Goal: Transaction & Acquisition: Subscribe to service/newsletter

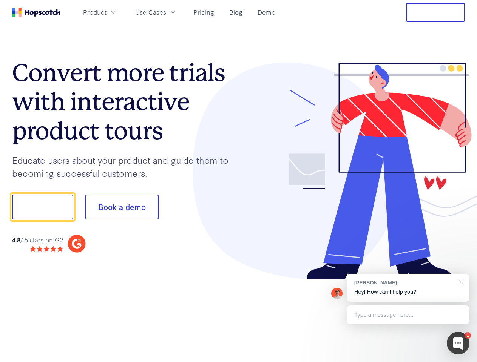
click at [239, 181] on div at bounding box center [352, 171] width 227 height 217
click at [106, 12] on span "Product" at bounding box center [94, 12] width 23 height 9
click at [166, 12] on span "Use Cases" at bounding box center [150, 12] width 31 height 9
click at [435, 12] on button "Free Trial" at bounding box center [435, 12] width 59 height 19
click at [42, 207] on button "Show me!" at bounding box center [42, 207] width 61 height 25
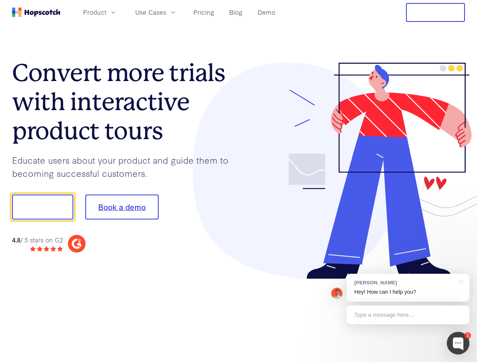
click at [122, 207] on button "Book a demo" at bounding box center [121, 207] width 73 height 25
click at [458, 344] on div at bounding box center [458, 343] width 23 height 23
click at [408, 288] on div "[PERSON_NAME] Hey! How can I help you?" at bounding box center [408, 288] width 123 height 28
click at [460, 282] on div at bounding box center [399, 206] width 142 height 252
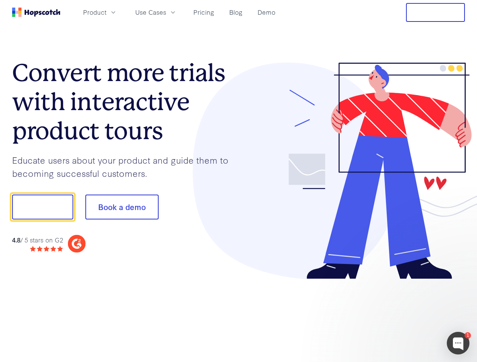
click at [408, 315] on div at bounding box center [399, 257] width 142 height 151
